Goal: Task Accomplishment & Management: Complete application form

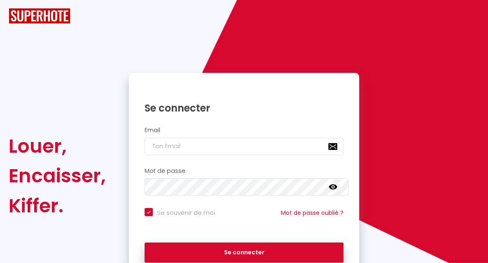
checkbox input "true"
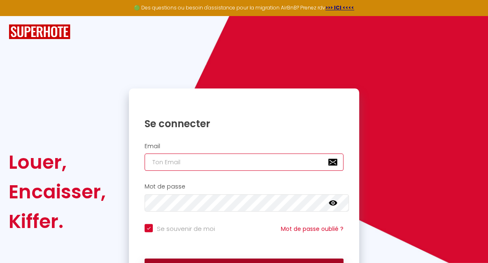
type input "[EMAIL_ADDRESS][DOMAIN_NAME]"
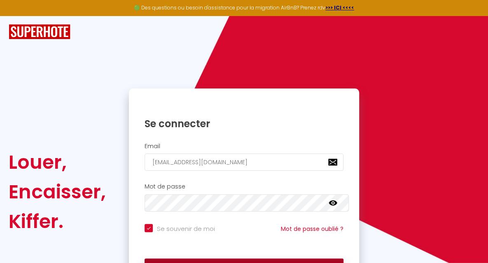
checkbox input "true"
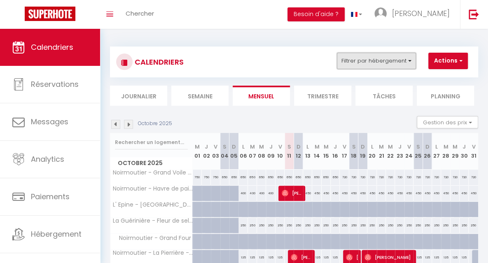
click at [382, 64] on button "Filtrer par hébergement" at bounding box center [376, 61] width 79 height 16
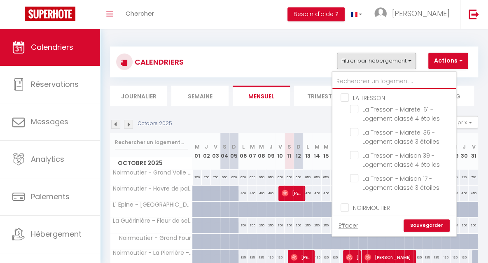
click at [378, 82] on input "text" at bounding box center [394, 81] width 124 height 15
type input "pa"
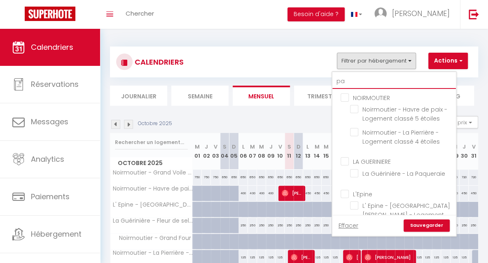
checkbox input "false"
type input "pai"
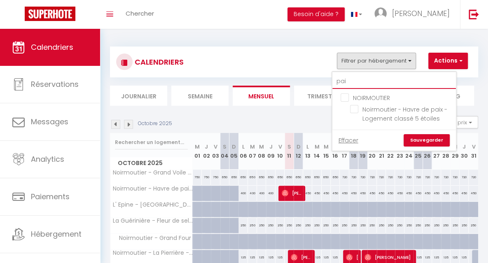
checkbox input "false"
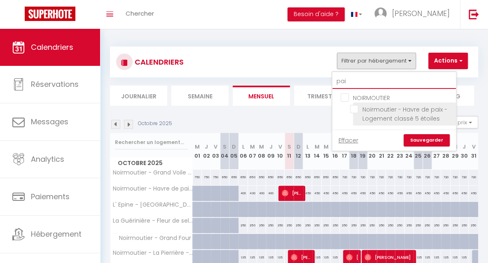
type input "pai"
click at [380, 111] on input "Noirmoutier - Havre de paix - Logement classé 5 étoiles" at bounding box center [401, 109] width 103 height 8
checkbox input "true"
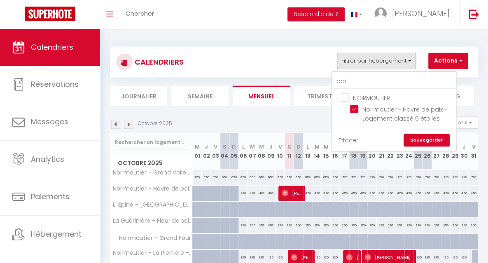
click at [417, 139] on link "Sauvegarder" at bounding box center [426, 140] width 46 height 12
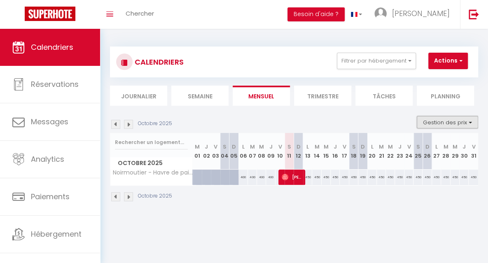
click at [422, 126] on button "Gestion des prix" at bounding box center [447, 122] width 61 height 12
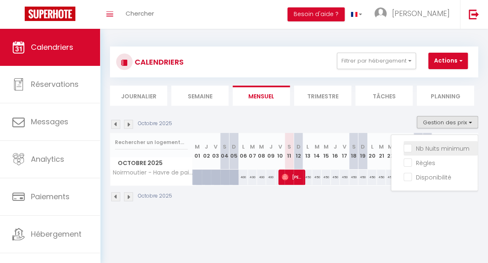
click at [414, 151] on input "Nb Nuits minimum" at bounding box center [440, 148] width 74 height 8
checkbox input "true"
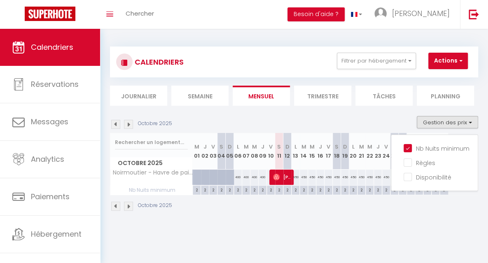
click at [281, 215] on div "Octobre 2025" at bounding box center [294, 207] width 368 height 24
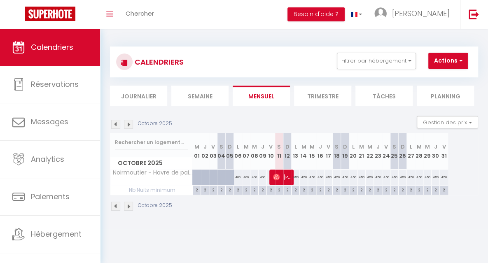
click at [130, 125] on img at bounding box center [128, 124] width 9 height 9
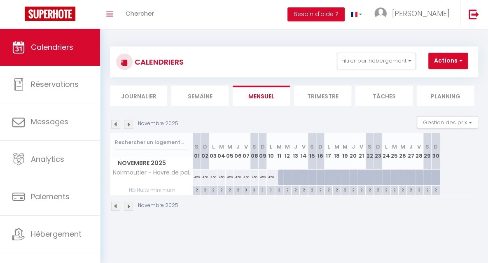
click at [130, 125] on img at bounding box center [128, 124] width 9 height 9
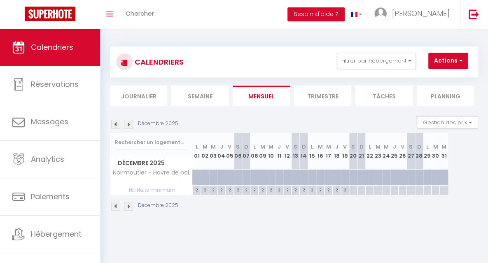
click at [130, 125] on img at bounding box center [128, 124] width 9 height 9
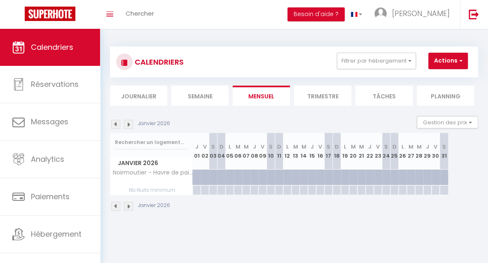
click at [130, 125] on img at bounding box center [128, 124] width 9 height 9
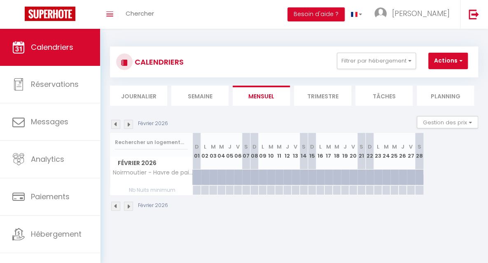
click at [130, 125] on img at bounding box center [128, 124] width 9 height 9
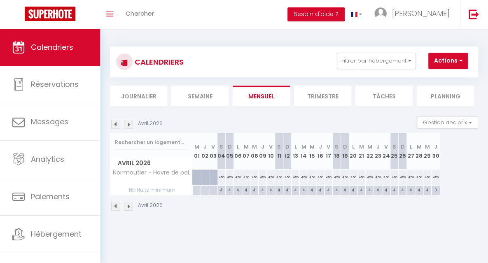
click at [130, 125] on img at bounding box center [128, 124] width 9 height 9
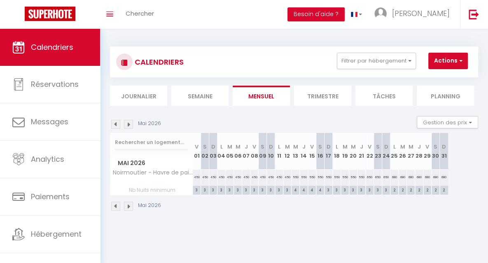
click at [130, 125] on img at bounding box center [128, 124] width 9 height 9
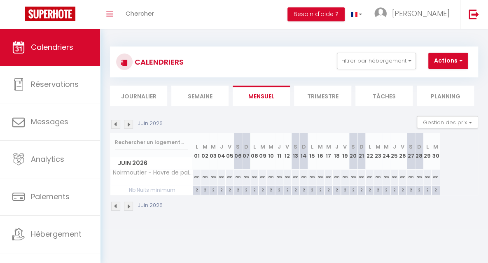
click at [130, 125] on img at bounding box center [128, 124] width 9 height 9
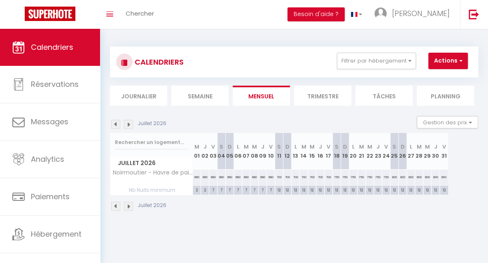
click at [277, 190] on div "12" at bounding box center [279, 190] width 8 height 8
type input "12"
type input "[PERSON_NAME] 11 Juillet 2026"
type input "Dim 12 Juillet 2026"
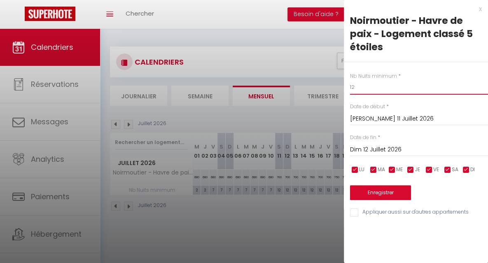
click at [365, 83] on input "12" at bounding box center [419, 87] width 138 height 15
type input "1"
type input "è"
type input "7"
click at [368, 190] on button "Enregistrer" at bounding box center [380, 192] width 61 height 15
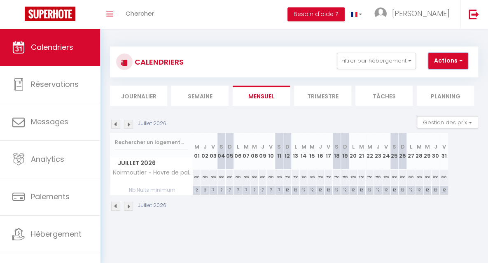
click at [450, 59] on button "Actions" at bounding box center [448, 61] width 40 height 16
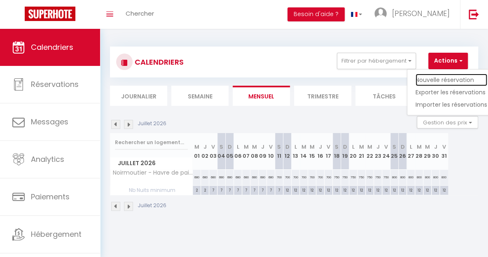
click at [446, 79] on link "Nouvelle réservation" at bounding box center [451, 80] width 72 height 12
select select
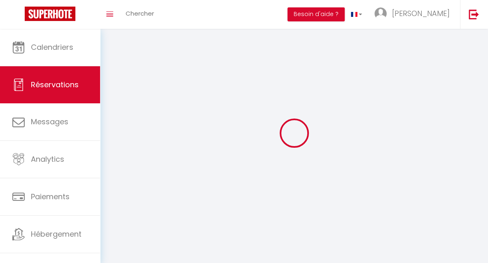
select select
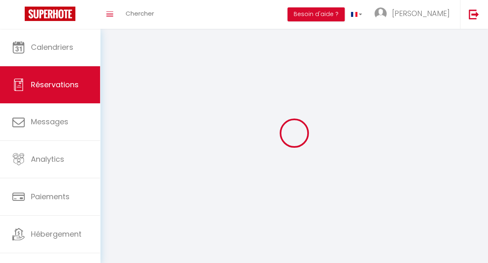
select select
checkbox input "false"
select select
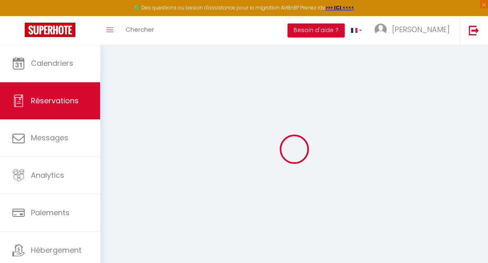
select select
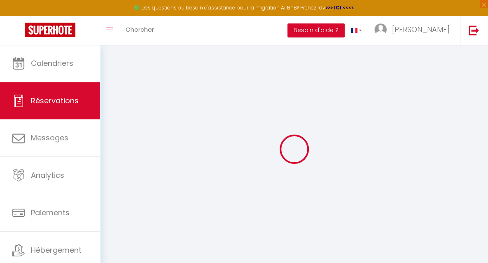
select select
checkbox input "false"
select select
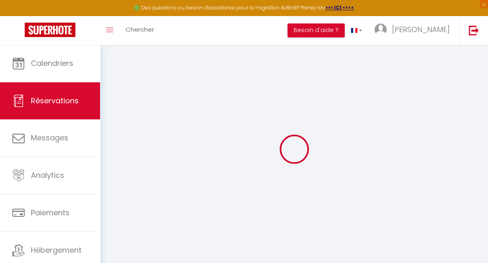
select select
checkbox input "false"
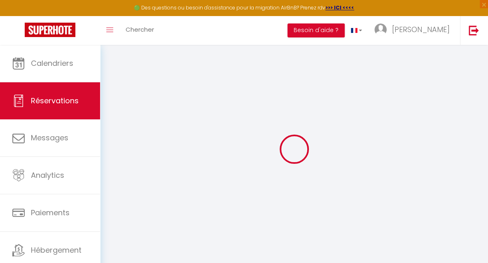
select select
checkbox input "false"
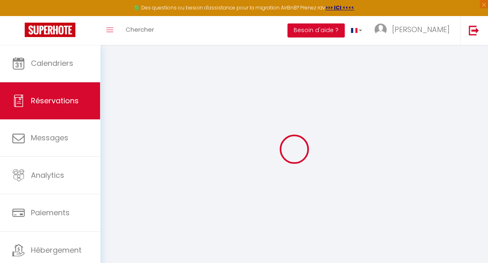
select select
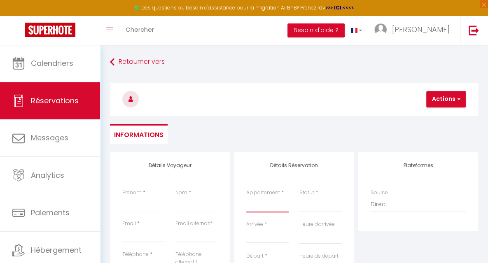
click at [263, 207] on select "Noirmoutier - Grand Voile - Logement classé 5 étoiles Noirmoutier - Havre de pa…" at bounding box center [267, 205] width 42 height 16
select select "22857"
click at [246, 197] on select "Noirmoutier - Grand Voile - Logement classé 5 étoiles Noirmoutier - Havre de pa…" at bounding box center [267, 205] width 42 height 16
select select
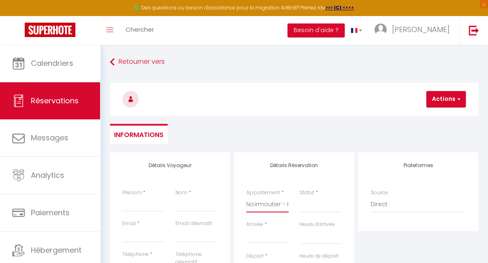
select select
checkbox input "false"
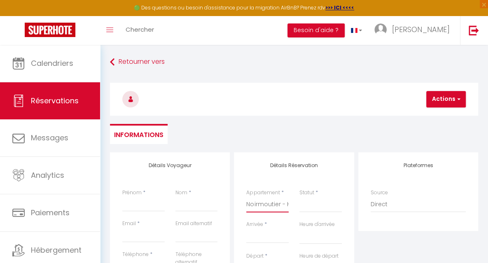
select select
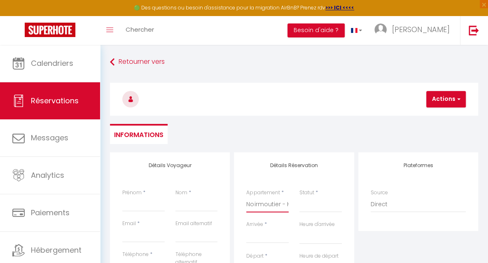
select select
checkbox input "false"
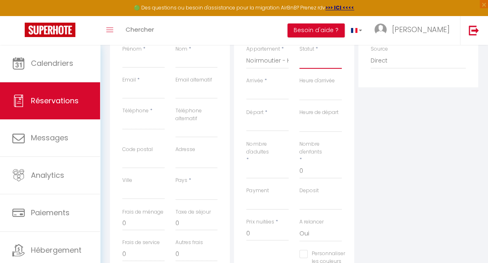
click at [316, 61] on select "Confirmé Non Confirmé [PERSON_NAME] par le voyageur No Show Request" at bounding box center [320, 61] width 42 height 16
select select "2"
click at [299, 53] on select "Confirmé Non Confirmé [PERSON_NAME] par le voyageur No Show Request" at bounding box center [320, 61] width 42 height 16
select select
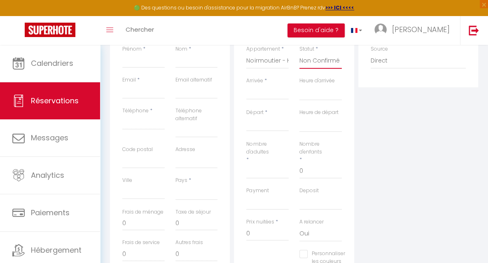
select select
checkbox input "false"
click at [272, 97] on input "Arrivée" at bounding box center [267, 93] width 42 height 11
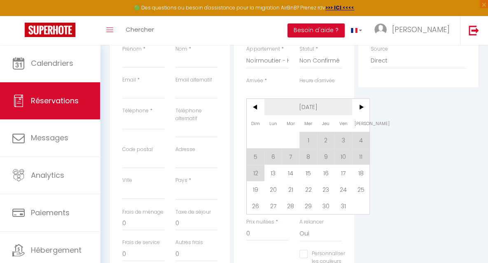
click at [296, 105] on span "[DATE]" at bounding box center [308, 107] width 88 height 16
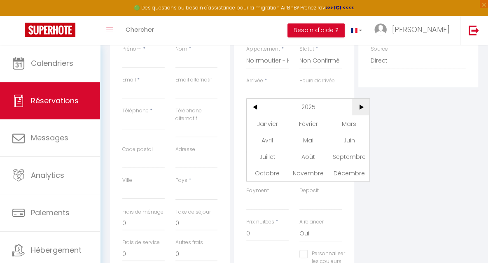
click at [357, 107] on span ">" at bounding box center [361, 107] width 18 height 16
click at [271, 160] on span "Juillet" at bounding box center [267, 156] width 41 height 16
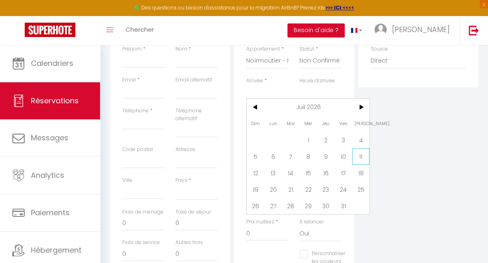
click at [359, 157] on span "11" at bounding box center [361, 156] width 18 height 16
select select
type input "[PERSON_NAME] 11 Juillet 2026"
select select
type input "Dim 12 Juillet 2026"
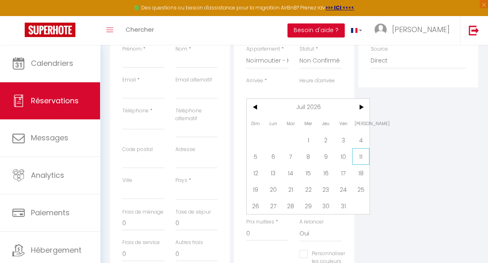
select select
checkbox input "false"
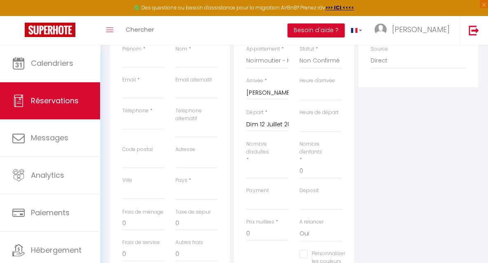
click at [273, 126] on input "Dim 12 Juillet 2026" at bounding box center [267, 124] width 42 height 11
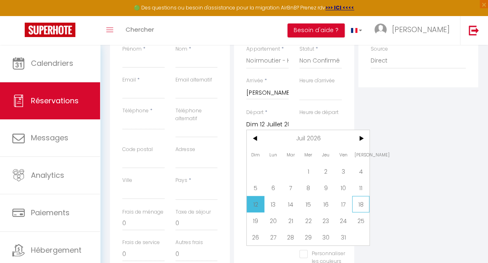
click at [359, 200] on span "18" at bounding box center [361, 204] width 18 height 16
select select
type input "[PERSON_NAME] 18 Juillet 2026"
select select
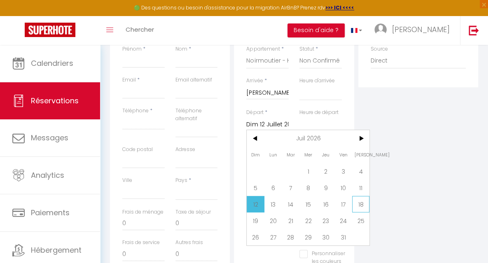
select select
checkbox input "false"
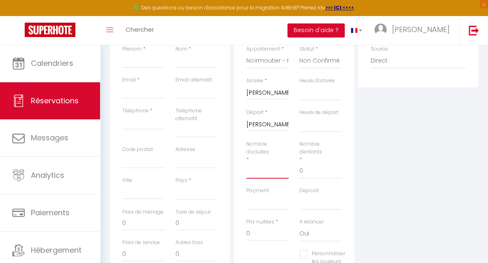
click at [253, 177] on input "Nombre d'adultes" at bounding box center [267, 171] width 42 height 15
type input "5"
select select
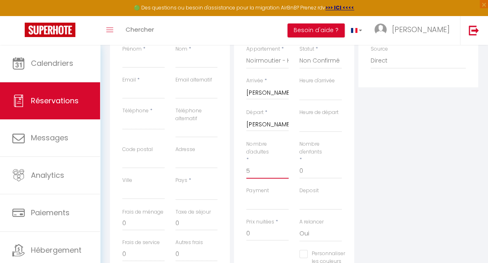
select select
checkbox input "false"
select select
type input "119.35"
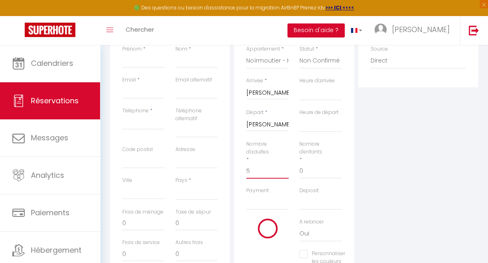
select select
type input "4900"
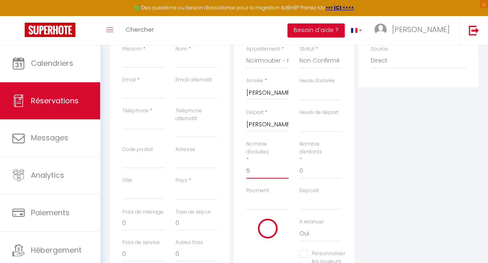
checkbox input "false"
type input "5"
click at [304, 175] on input "0" at bounding box center [320, 171] width 42 height 15
select select
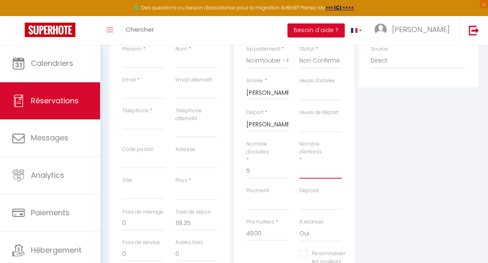
select select
checkbox input "false"
select select
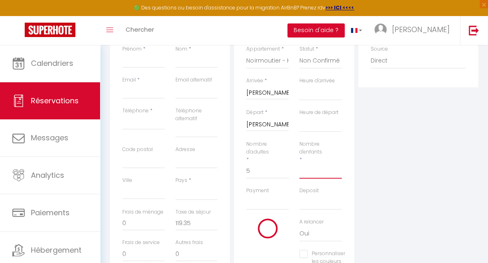
select select
checkbox input "false"
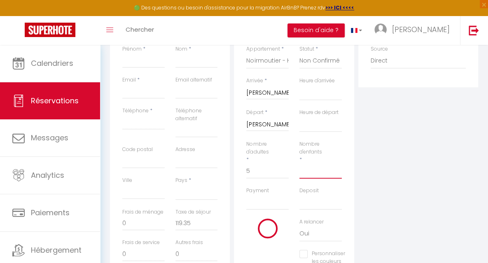
type input "1"
select select
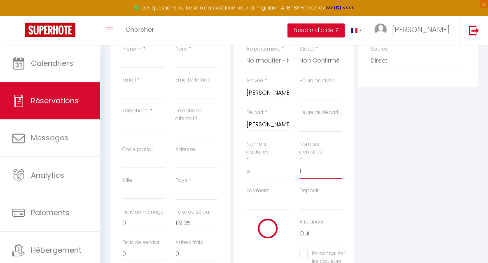
select select
checkbox input "false"
select select
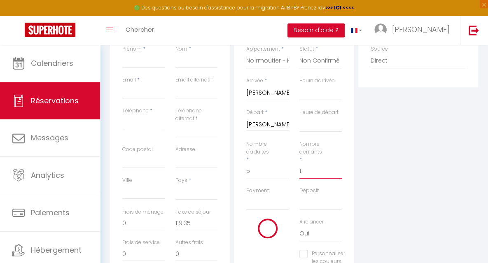
select select
checkbox input "false"
type input "1"
click at [260, 235] on input "4900" at bounding box center [267, 233] width 42 height 15
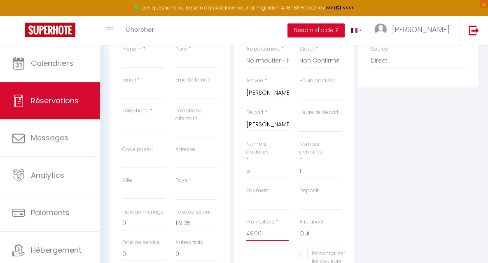
type input "490"
select select
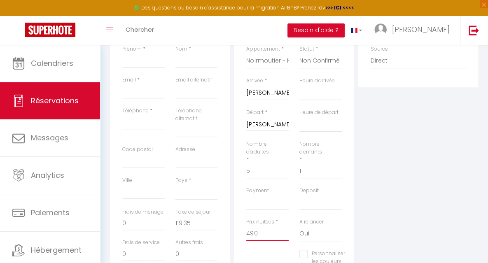
select select
checkbox input "false"
type input "49"
select select
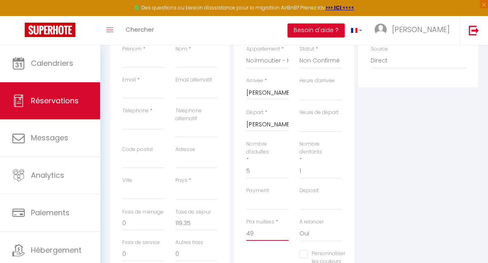
select select
checkbox input "false"
type input "4"
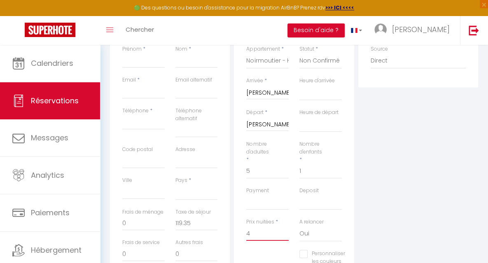
select select
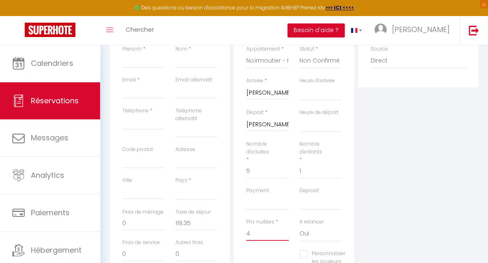
checkbox input "false"
type input "48"
select select
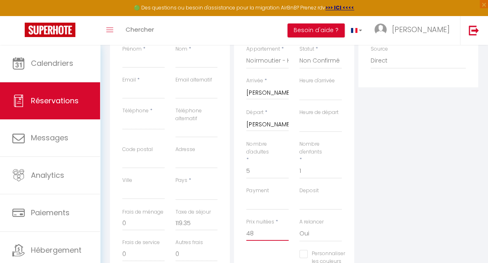
select select
checkbox input "false"
type input "488"
select select
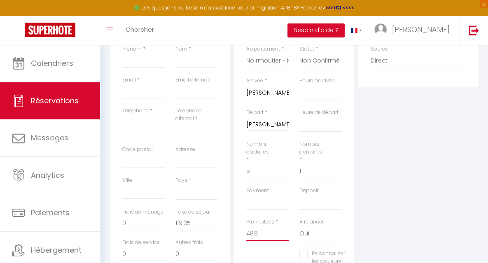
select select
checkbox input "false"
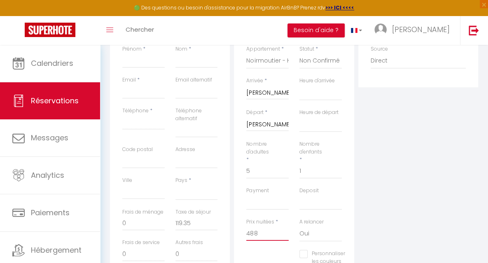
type input "4880"
select select
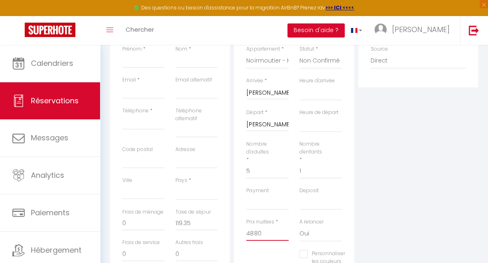
select select
checkbox input "false"
type input "4880"
select select
type input "0"
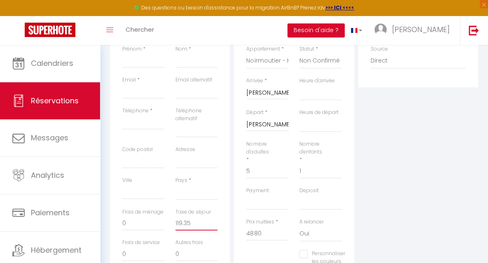
select select
checkbox input "false"
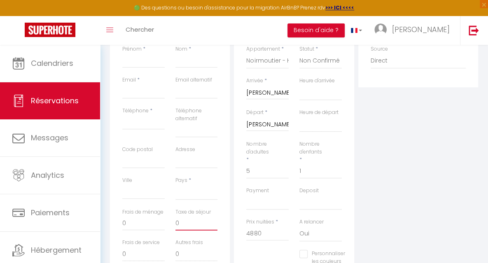
click at [199, 224] on input "0" at bounding box center [196, 223] width 42 height 15
select select
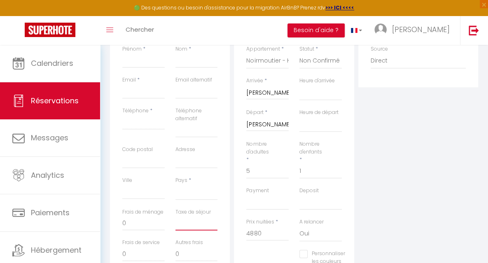
select select
checkbox input "false"
type input "1"
select select
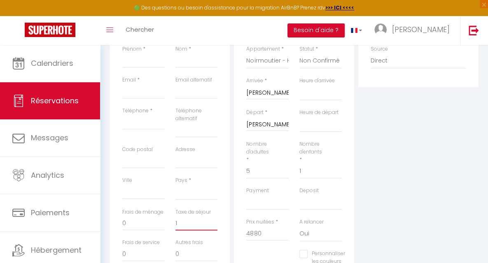
select select
checkbox input "false"
type input "11"
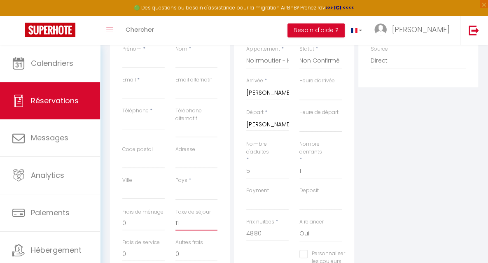
select select
click at [132, 62] on input "Prénom" at bounding box center [143, 60] width 42 height 15
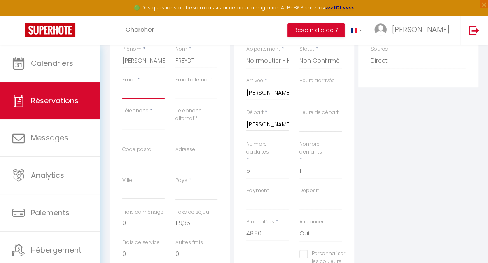
click at [122, 96] on input "Email client" at bounding box center [143, 91] width 42 height 15
click at [149, 125] on input "Téléphone" at bounding box center [143, 122] width 42 height 15
click at [333, 176] on input "1" at bounding box center [320, 171] width 42 height 15
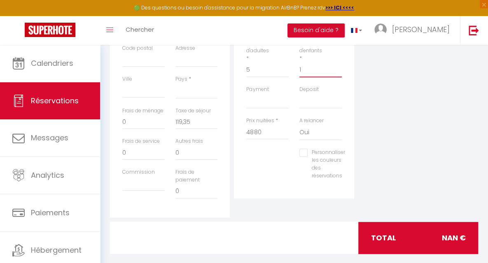
scroll to position [249, 0]
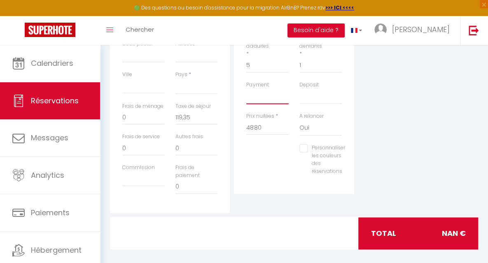
click at [268, 101] on select "OK KO" at bounding box center [267, 97] width 42 height 16
click at [246, 89] on select "OK KO" at bounding box center [267, 97] width 42 height 16
click at [309, 99] on select "OK KO" at bounding box center [320, 97] width 42 height 16
click at [299, 89] on select "OK KO" at bounding box center [320, 97] width 42 height 16
click at [147, 183] on input "Commission" at bounding box center [143, 179] width 42 height 15
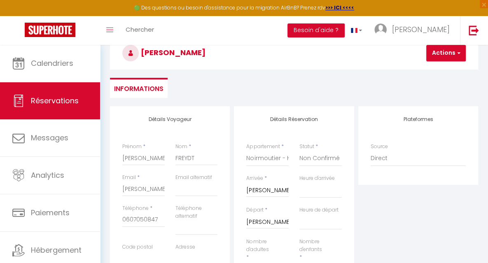
scroll to position [44, 0]
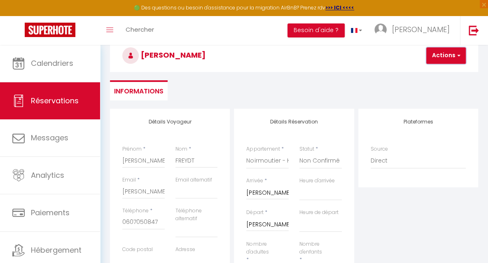
click at [446, 55] on button "Actions" at bounding box center [446, 55] width 40 height 16
click at [436, 71] on link "Enregistrer" at bounding box center [452, 73] width 65 height 11
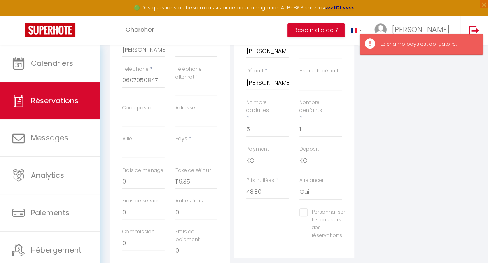
scroll to position [190, 0]
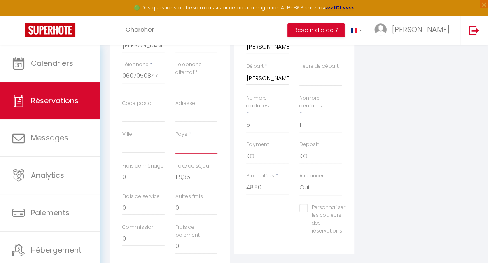
click at [200, 150] on select "[GEOGRAPHIC_DATA] [GEOGRAPHIC_DATA] [GEOGRAPHIC_DATA] [GEOGRAPHIC_DATA] [GEOGRA…" at bounding box center [196, 146] width 42 height 16
click at [175, 138] on select "[GEOGRAPHIC_DATA] [GEOGRAPHIC_DATA] [GEOGRAPHIC_DATA] [GEOGRAPHIC_DATA] [GEOGRA…" at bounding box center [196, 146] width 42 height 16
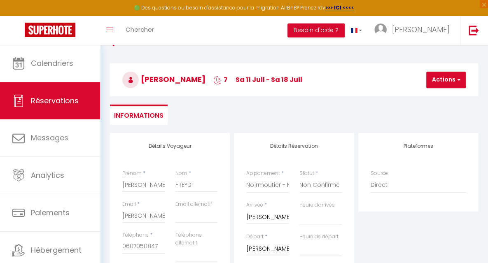
scroll to position [0, 0]
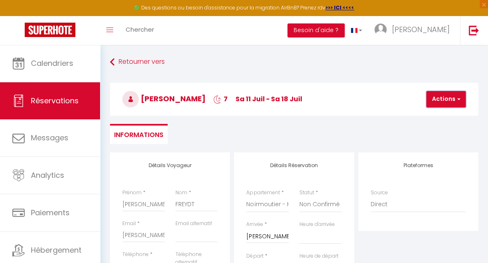
click at [449, 102] on button "Actions" at bounding box center [446, 99] width 40 height 16
click at [435, 117] on link "Enregistrer" at bounding box center [452, 117] width 65 height 11
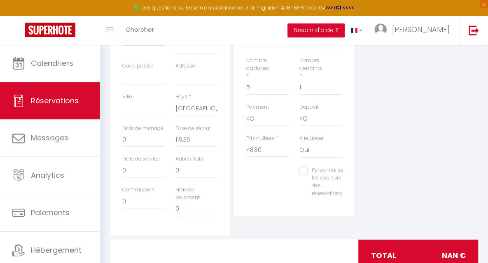
scroll to position [228, 0]
click at [184, 138] on input "119,35" at bounding box center [196, 138] width 42 height 15
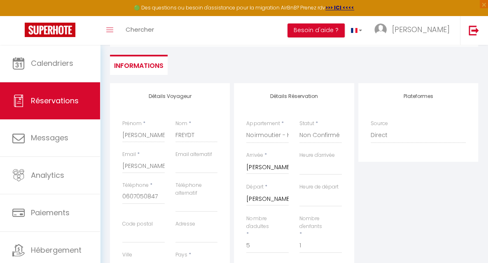
scroll to position [0, 0]
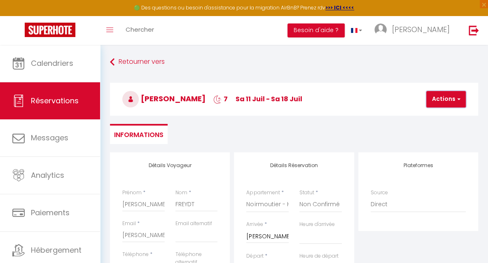
click at [436, 99] on button "Actions" at bounding box center [446, 99] width 40 height 16
click at [431, 116] on link "Enregistrer" at bounding box center [452, 117] width 65 height 11
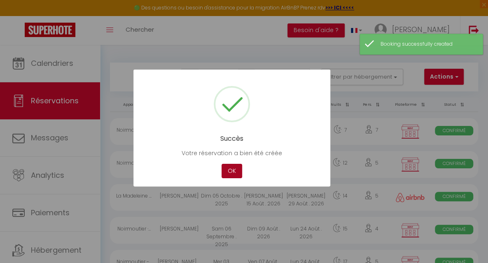
click at [233, 170] on button "OK" at bounding box center [231, 171] width 21 height 14
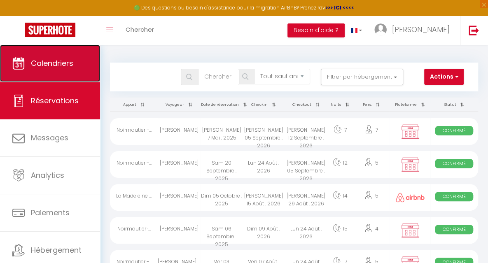
click at [58, 66] on span "Calendriers" at bounding box center [52, 63] width 42 height 10
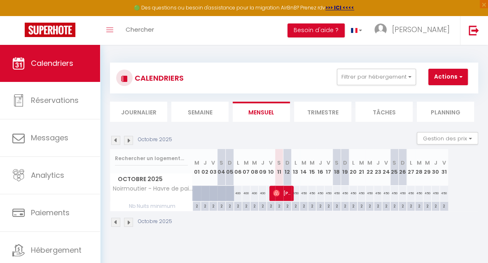
click at [127, 140] on img at bounding box center [128, 140] width 9 height 9
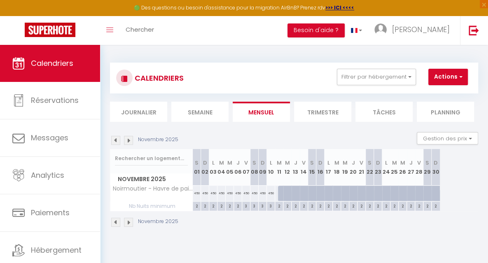
click at [127, 140] on img at bounding box center [128, 140] width 9 height 9
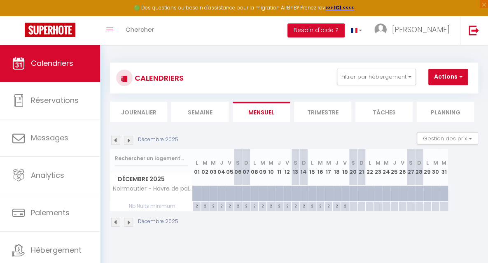
click at [127, 140] on img at bounding box center [128, 140] width 9 height 9
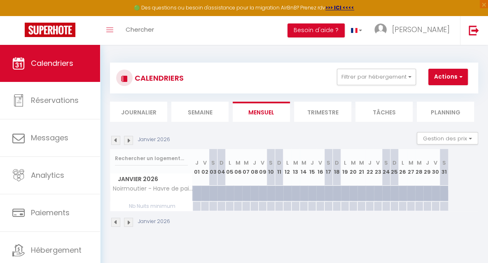
click at [127, 140] on img at bounding box center [128, 140] width 9 height 9
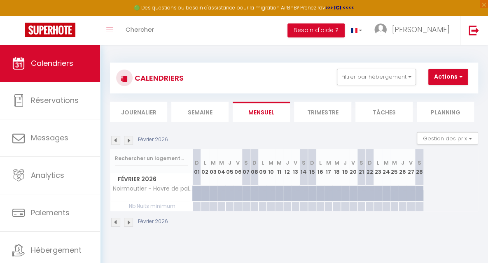
click at [127, 140] on img at bounding box center [128, 140] width 9 height 9
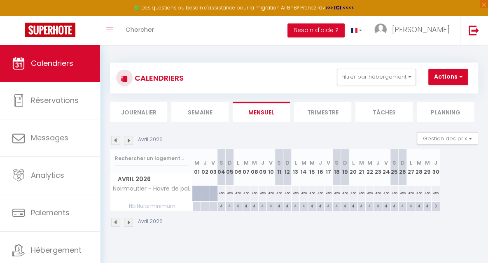
click at [127, 140] on img at bounding box center [128, 140] width 9 height 9
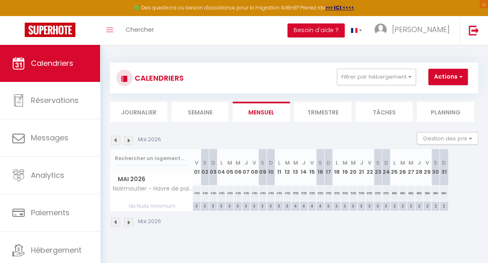
click at [127, 140] on img at bounding box center [128, 140] width 9 height 9
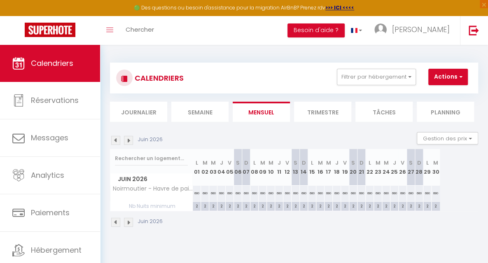
click at [127, 140] on img at bounding box center [128, 140] width 9 height 9
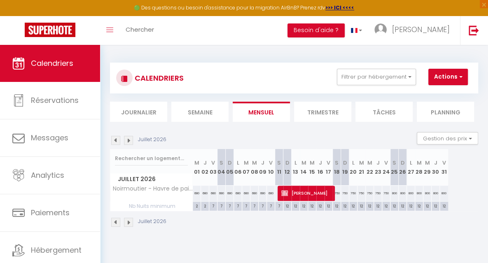
click at [127, 140] on img at bounding box center [128, 140] width 9 height 9
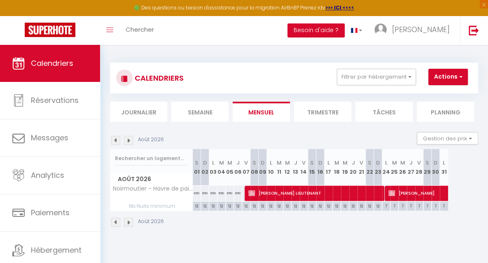
click at [114, 140] on img at bounding box center [115, 140] width 9 height 9
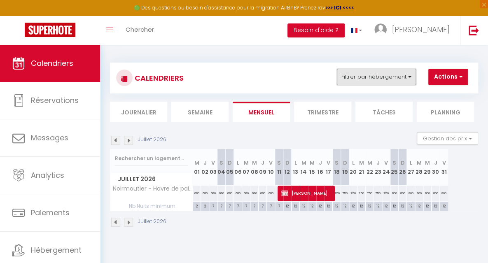
click at [360, 77] on button "Filtrer par hébergement" at bounding box center [376, 77] width 79 height 16
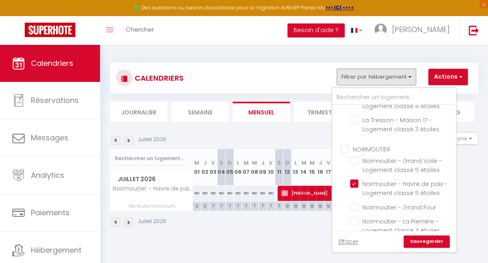
scroll to position [99, 0]
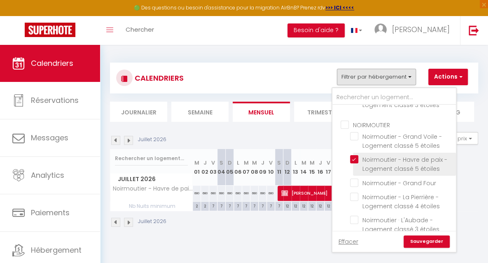
click at [356, 160] on input "Noirmoutier - Havre de paix - Logement classé 5 étoiles" at bounding box center [401, 159] width 103 height 8
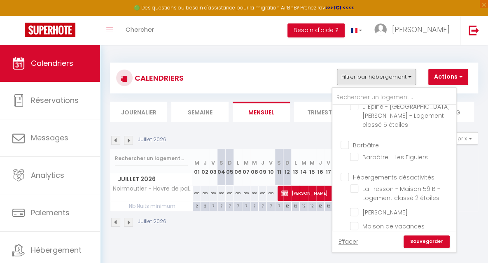
scroll to position [387, 0]
click at [399, 153] on input "Barbâtre - Les Figuiers" at bounding box center [401, 157] width 103 height 8
click at [420, 242] on link "Sauvegarder" at bounding box center [426, 241] width 46 height 12
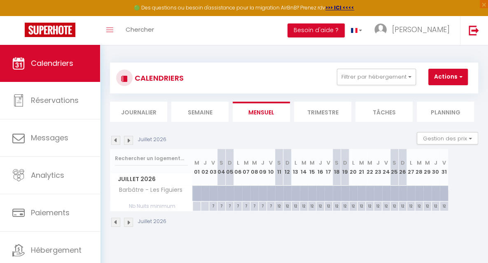
click at [115, 140] on img at bounding box center [115, 140] width 9 height 9
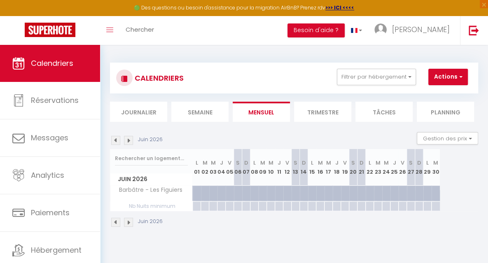
click at [115, 140] on img at bounding box center [115, 140] width 9 height 9
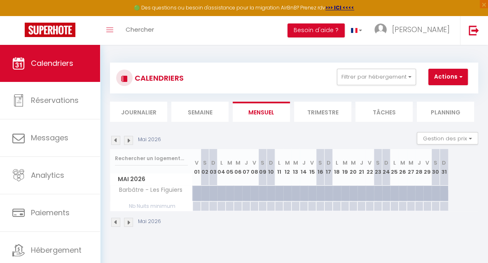
click at [115, 140] on img at bounding box center [115, 140] width 9 height 9
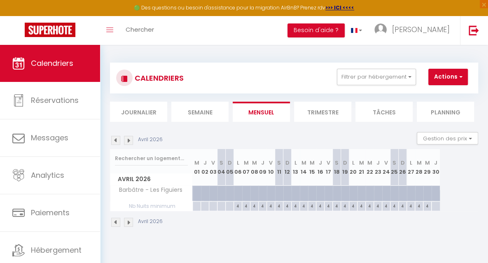
click at [115, 140] on img at bounding box center [115, 140] width 9 height 9
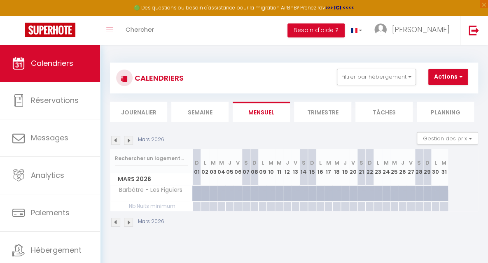
click at [115, 140] on img at bounding box center [115, 140] width 9 height 9
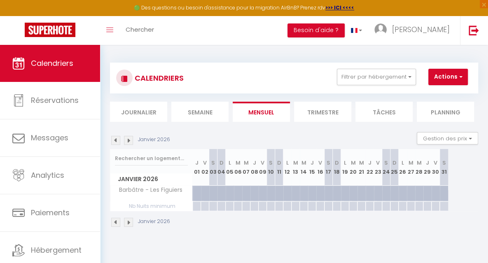
click at [115, 140] on img at bounding box center [115, 140] width 9 height 9
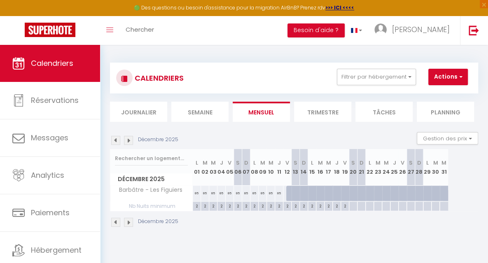
click at [115, 140] on img at bounding box center [115, 140] width 9 height 9
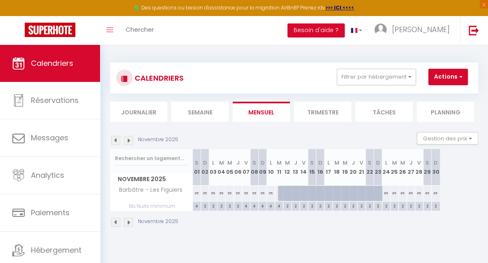
click at [115, 140] on img at bounding box center [115, 140] width 9 height 9
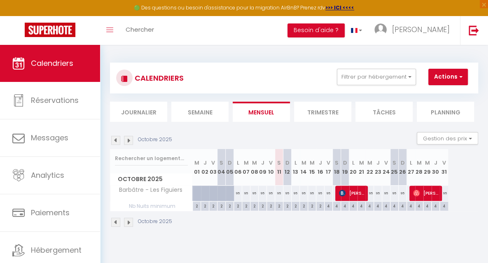
click at [403, 217] on div "Octobre 2025" at bounding box center [294, 223] width 368 height 24
click at [129, 140] on img at bounding box center [128, 140] width 9 height 9
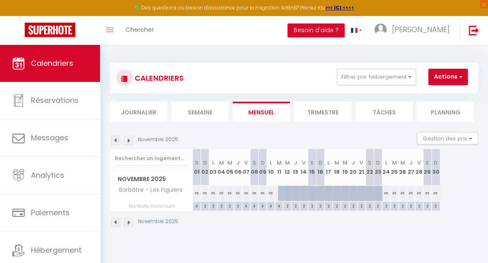
click at [119, 141] on img at bounding box center [115, 140] width 9 height 9
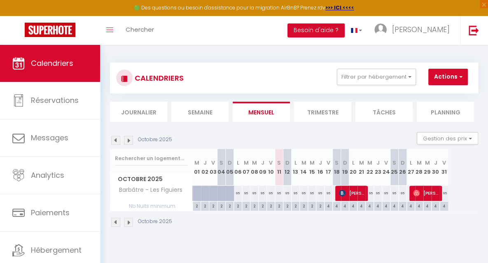
click at [128, 139] on img at bounding box center [128, 140] width 9 height 9
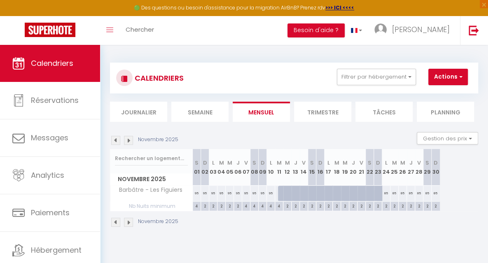
click at [130, 143] on img at bounding box center [128, 140] width 9 height 9
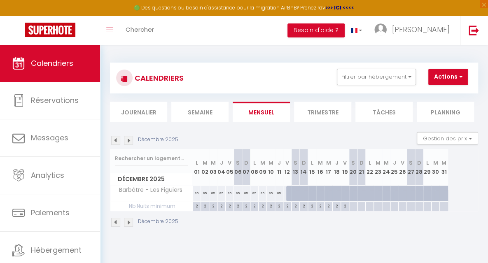
click at [276, 218] on div "Décembre 2025" at bounding box center [294, 223] width 368 height 24
click at [116, 138] on img at bounding box center [115, 140] width 9 height 9
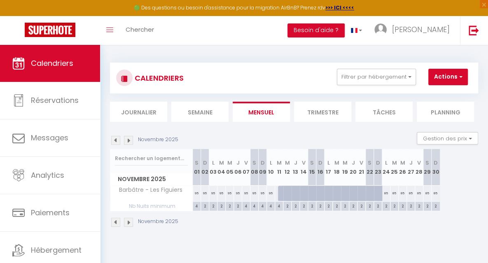
click at [237, 137] on div "Novembre 2025 Gestion des prix Nb Nuits minimum Règles Disponibilité" at bounding box center [294, 140] width 368 height 17
click at [175, 141] on p "Novembre 2025" at bounding box center [158, 140] width 40 height 8
click at [468, 32] on img at bounding box center [473, 30] width 10 height 10
